Goal: Information Seeking & Learning: Learn about a topic

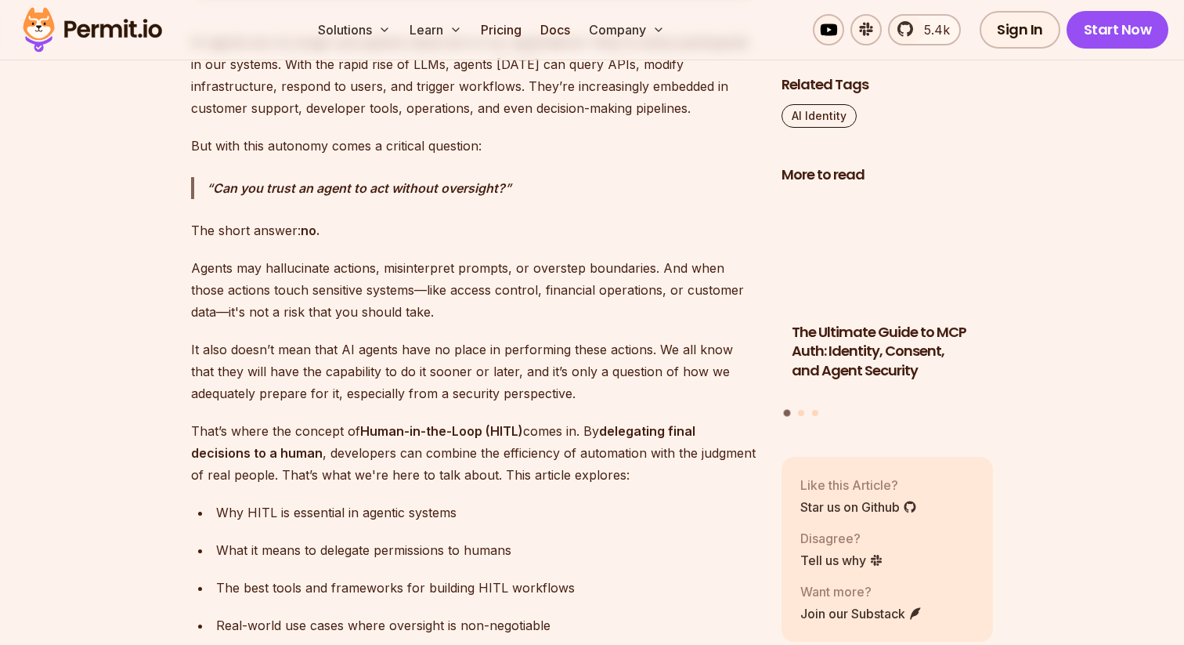
scroll to position [1000, 0]
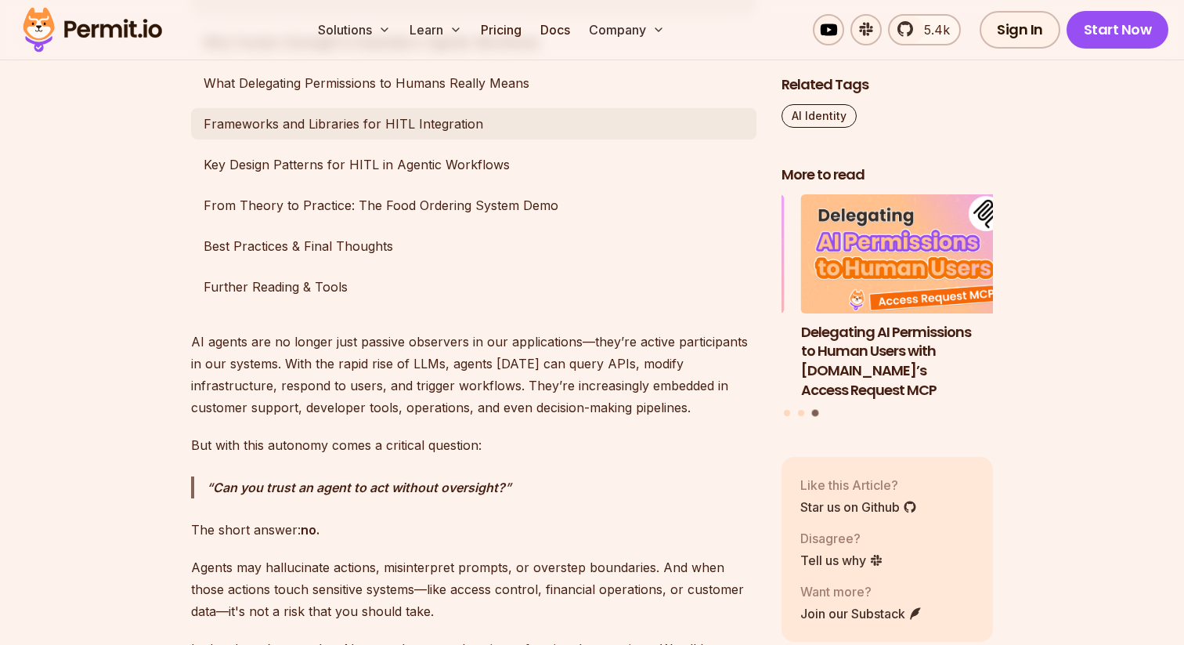
click at [338, 139] on link "Frameworks and Libraries for HITL Integration" at bounding box center [473, 123] width 565 height 31
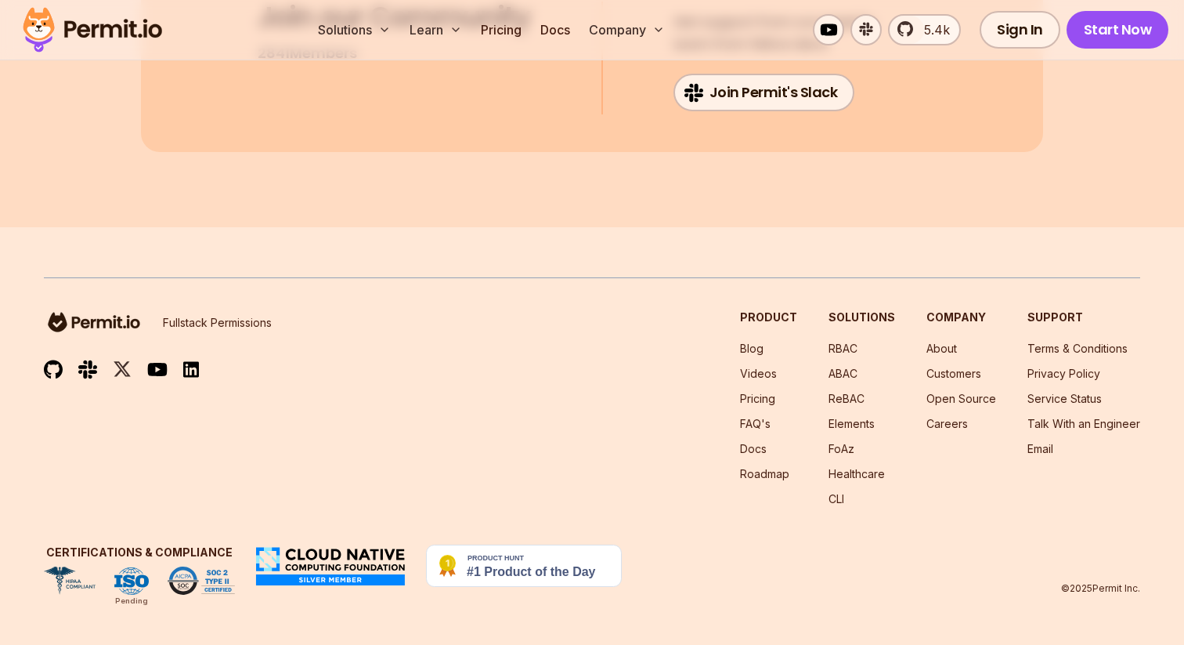
scroll to position [11491, 0]
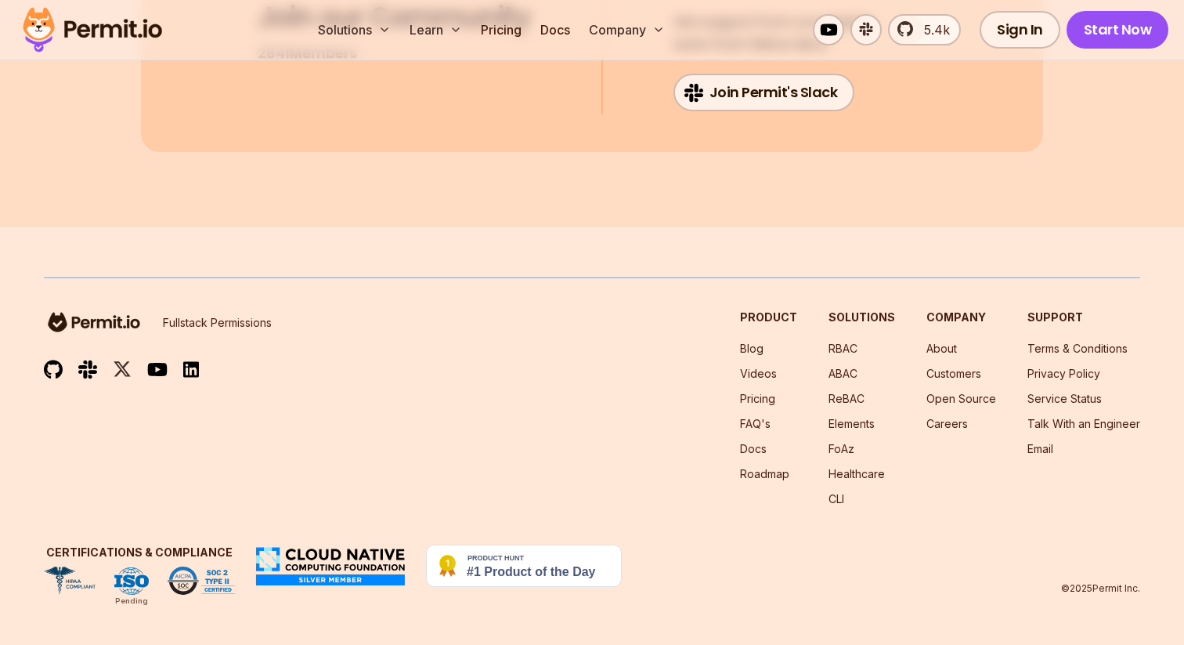
drag, startPoint x: 469, startPoint y: 203, endPoint x: 268, endPoint y: 180, distance: 202.5
click at [147, 50] on img at bounding box center [92, 29] width 153 height 53
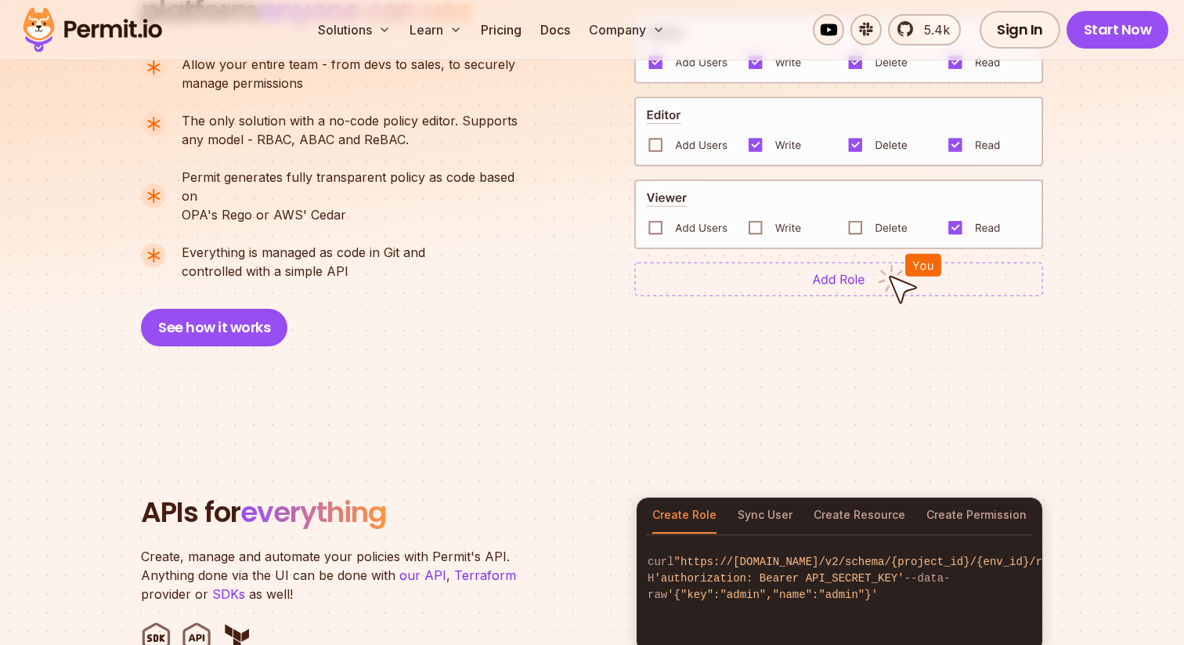
scroll to position [1224, 0]
